Goal: Navigation & Orientation: Find specific page/section

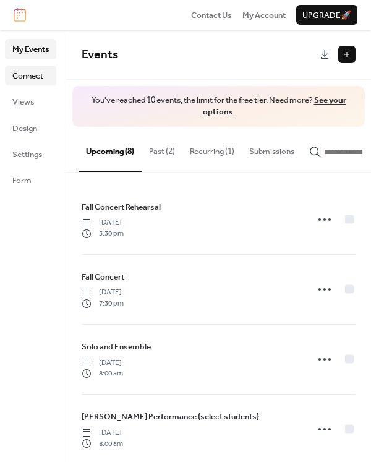
click at [28, 79] on span "Connect" at bounding box center [27, 76] width 31 height 12
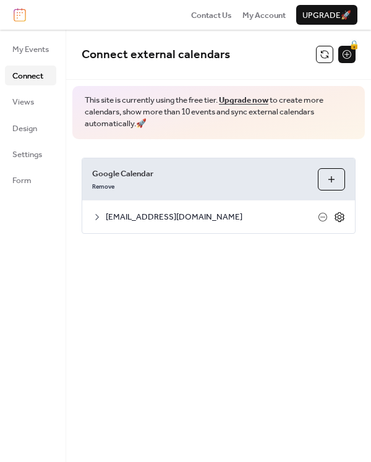
click at [340, 214] on icon at bounding box center [339, 217] width 11 height 11
